Goal: Information Seeking & Learning: Learn about a topic

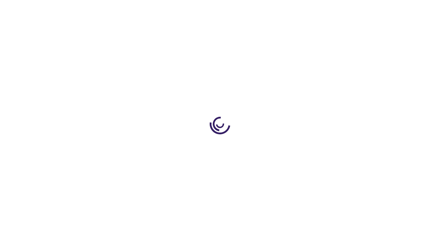
scroll to position [706, 0]
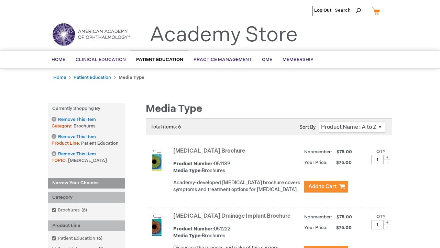
scroll to position [1292, 0]
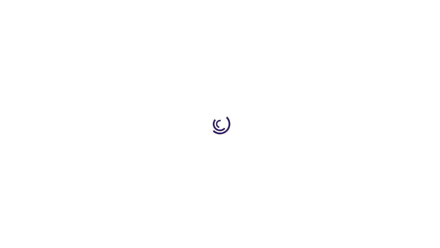
scroll to position [409, 0]
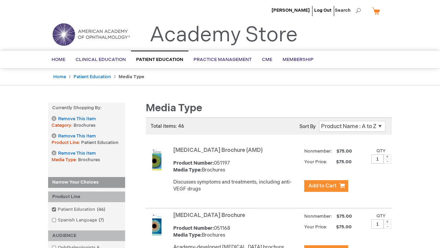
scroll to position [670, 0]
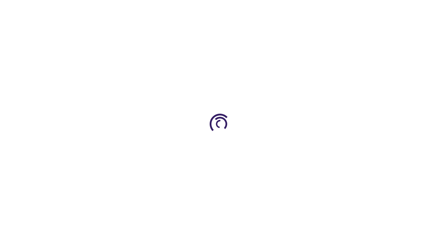
scroll to position [1153, 0]
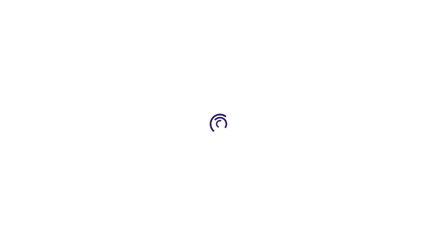
scroll to position [450, 0]
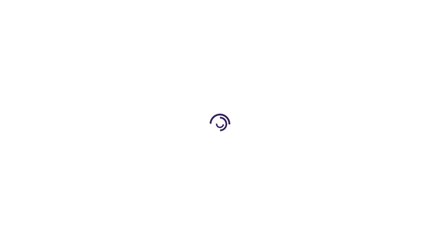
scroll to position [243, 0]
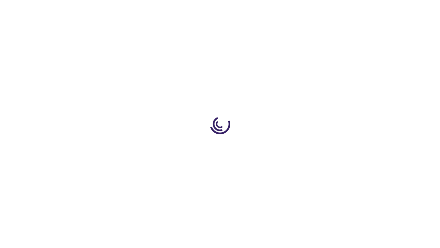
scroll to position [1031, 0]
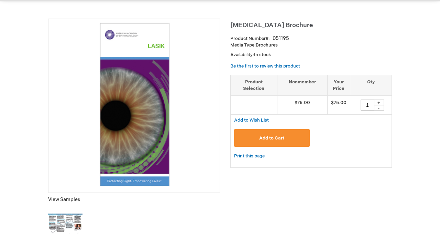
scroll to position [552, 0]
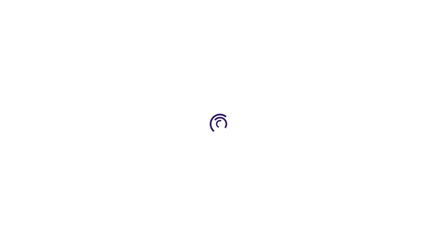
scroll to position [96, 0]
type input "1"
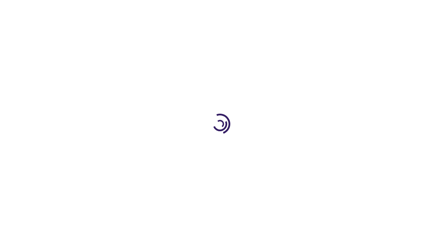
scroll to position [1040, 0]
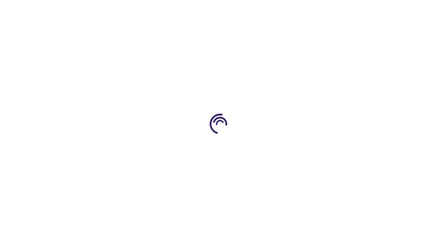
scroll to position [170, 0]
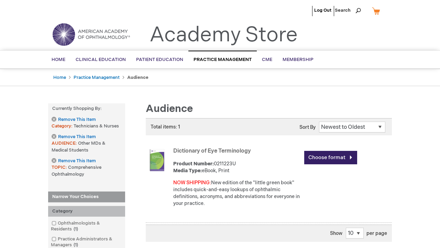
scroll to position [902, 0]
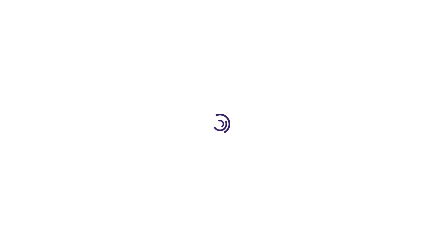
scroll to position [180, 0]
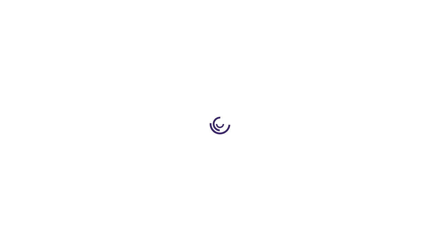
scroll to position [170, 0]
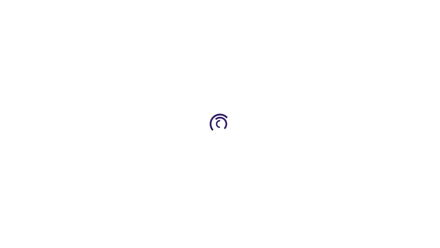
scroll to position [170, 0]
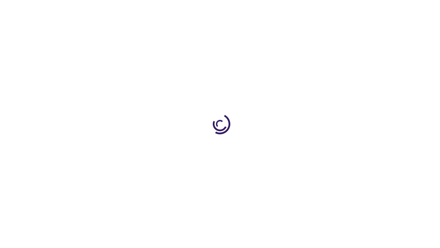
scroll to position [320, 0]
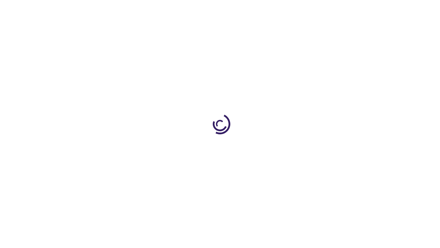
scroll to position [721, 0]
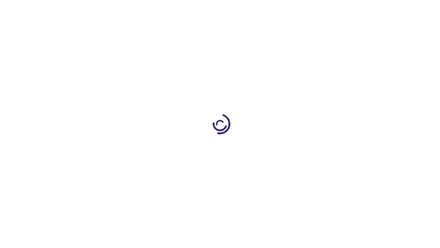
scroll to position [177, 0]
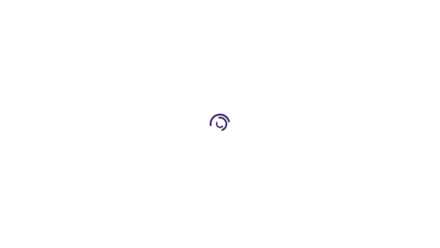
scroll to position [90, 0]
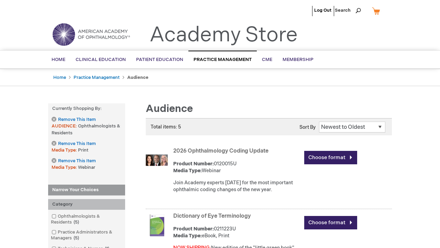
scroll to position [818, 0]
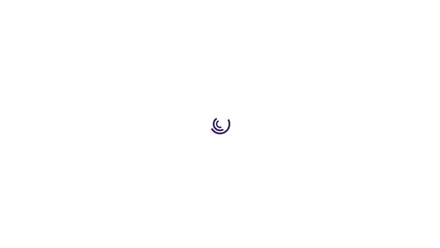
scroll to position [331, 0]
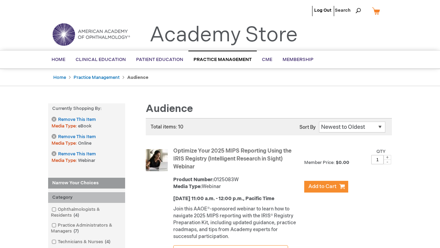
scroll to position [1375, 0]
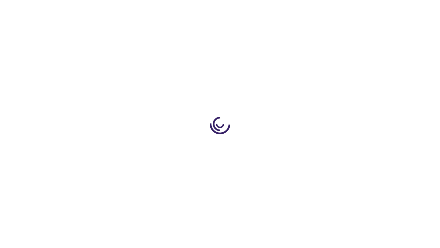
scroll to position [853, 0]
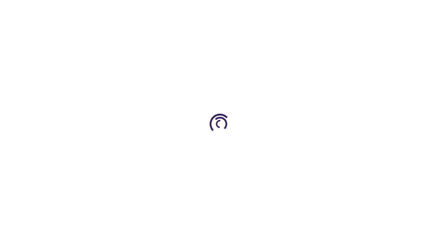
scroll to position [679, 0]
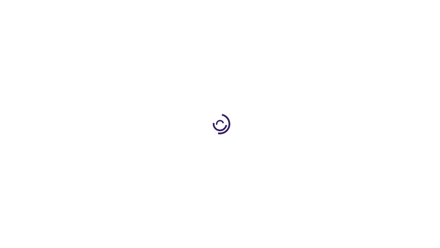
scroll to position [1078, 0]
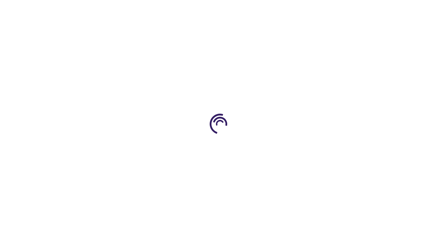
scroll to position [177, 0]
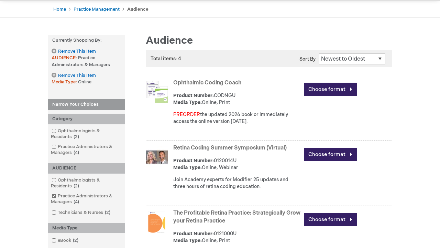
scroll to position [347, 0]
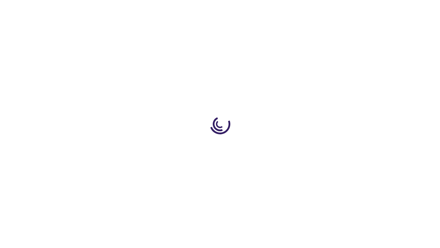
scroll to position [948, 0]
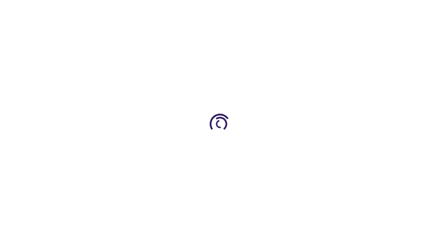
scroll to position [170, 0]
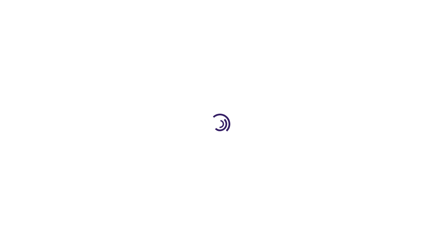
scroll to position [1229, 0]
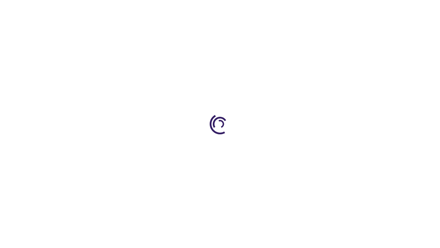
scroll to position [322, 0]
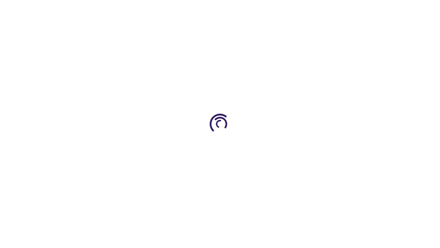
scroll to position [1106, 0]
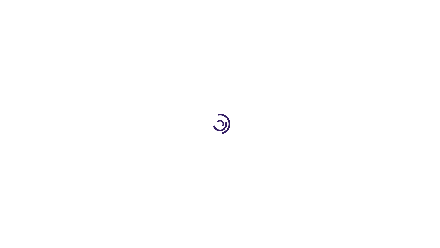
scroll to position [942, 0]
